Goal: Information Seeking & Learning: Learn about a topic

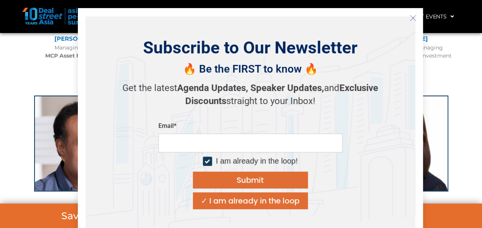
scroll to position [1227, 0]
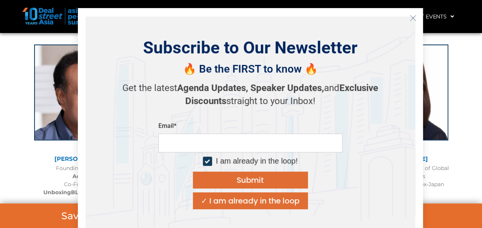
click at [413, 16] on line "Close" at bounding box center [412, 17] width 5 height 5
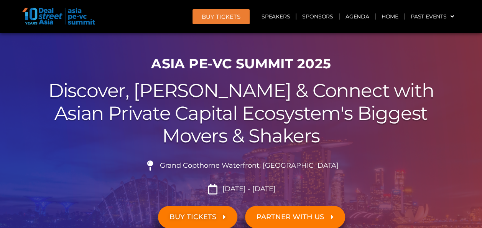
scroll to position [0, 0]
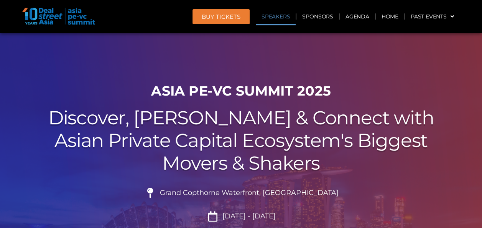
click at [276, 16] on link "Speakers" at bounding box center [276, 17] width 40 height 18
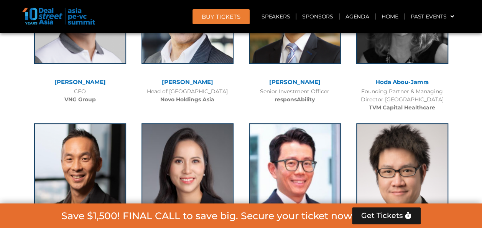
scroll to position [3182, 0]
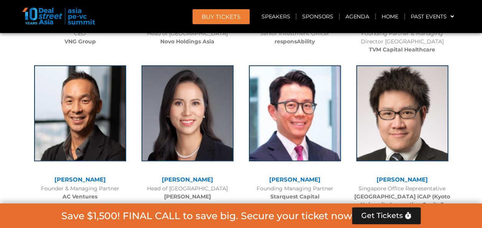
drag, startPoint x: 359, startPoint y: 165, endPoint x: 423, endPoint y: 188, distance: 67.6
click at [423, 188] on div "Singapore Office Representative [GEOGRAPHIC_DATA] & [GEOGRAPHIC_DATA] iCAP ([GE…" at bounding box center [402, 196] width 100 height 24
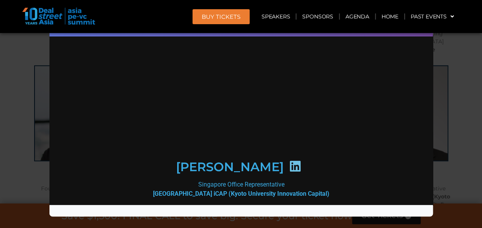
scroll to position [0, 0]
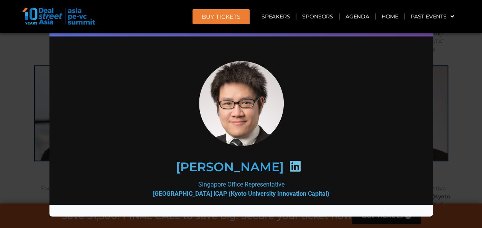
click at [458, 143] on div "Speaker Profile ×" at bounding box center [241, 114] width 482 height 228
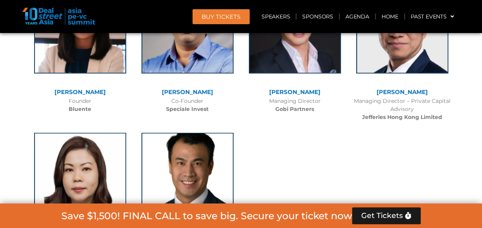
scroll to position [5072, 0]
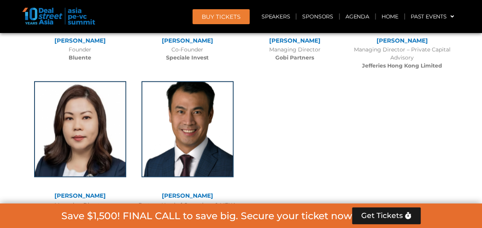
click at [44, 14] on img at bounding box center [58, 16] width 73 height 17
click at [85, 25] on img at bounding box center [58, 16] width 73 height 17
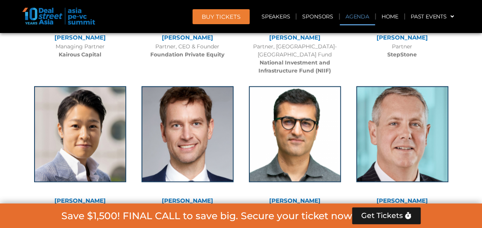
click at [359, 11] on link "Agenda" at bounding box center [357, 17] width 35 height 18
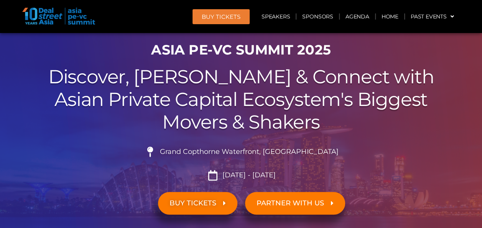
scroll to position [0, 0]
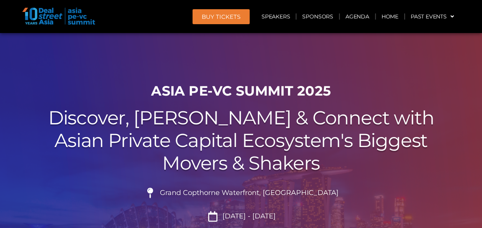
click at [57, 16] on img at bounding box center [58, 16] width 73 height 17
click at [32, 15] on img at bounding box center [58, 16] width 73 height 17
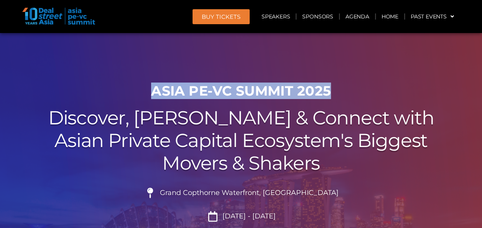
drag, startPoint x: 153, startPoint y: 93, endPoint x: 329, endPoint y: 91, distance: 175.5
click at [329, 91] on h1 "ASIA PE-VC Summit 2025" at bounding box center [240, 91] width 429 height 16
copy h1 "ASIA PE-VC Summit 2025"
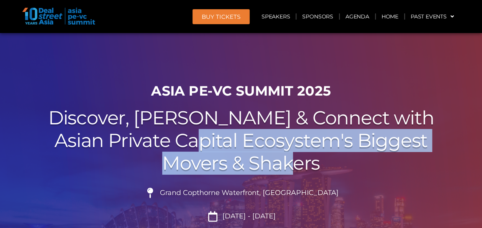
drag, startPoint x: 195, startPoint y: 135, endPoint x: 297, endPoint y: 166, distance: 106.5
click at [297, 166] on h2 "Discover, Learn & Connect with Asian Private Capital Ecosystem's Biggest Movers…" at bounding box center [240, 140] width 429 height 67
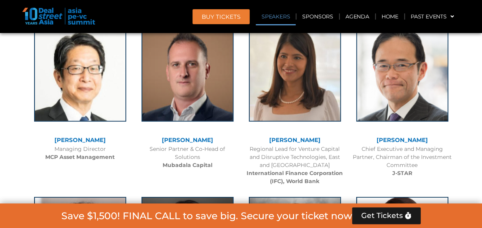
scroll to position [1022, 0]
